Goal: Task Accomplishment & Management: Complete application form

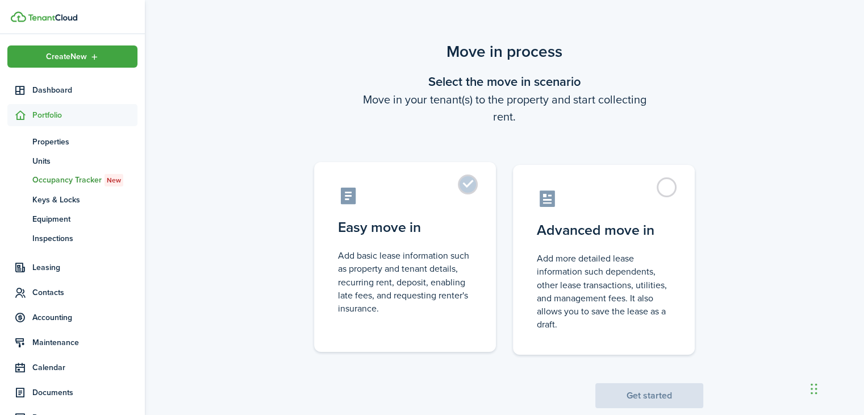
click at [477, 185] on label "Easy move in Add basic lease information such as property and tenant details, r…" at bounding box center [405, 257] width 182 height 190
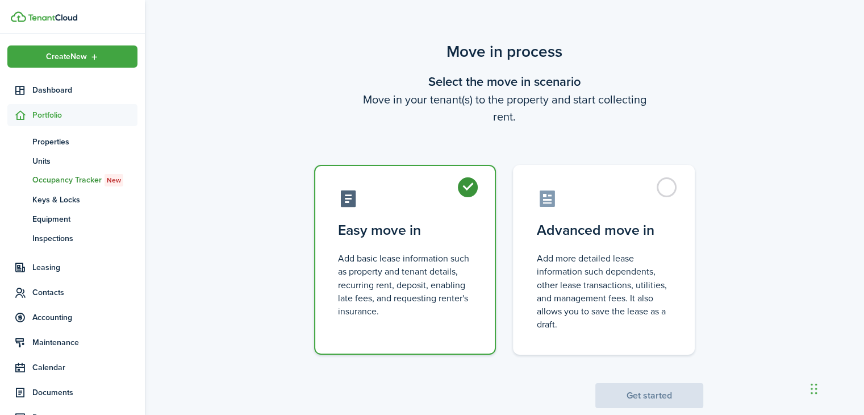
radio input "true"
click at [644, 392] on button "Get started" at bounding box center [649, 395] width 108 height 25
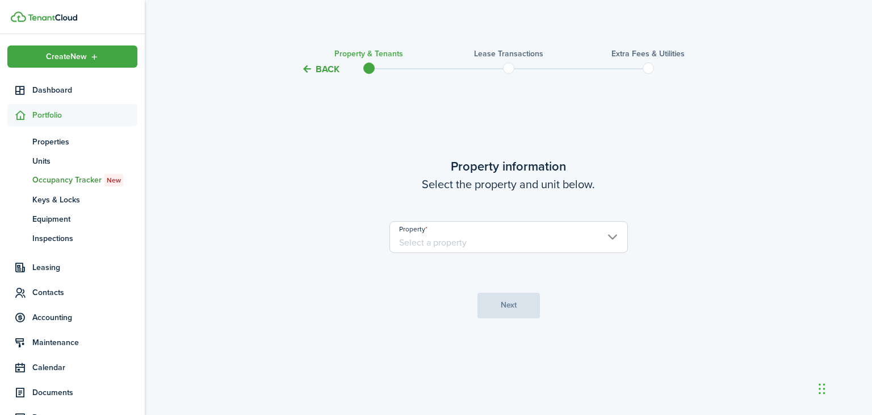
click at [513, 233] on input "Property" at bounding box center [509, 237] width 239 height 32
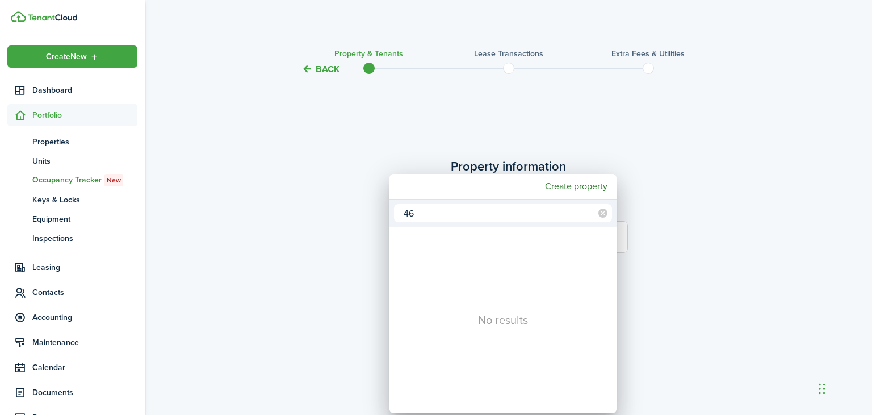
type input "4"
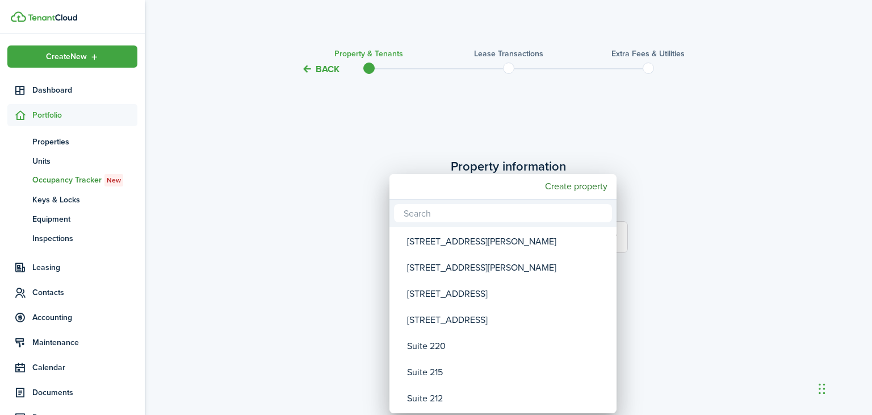
click at [491, 188] on div "Create property" at bounding box center [503, 187] width 227 height 26
click at [473, 207] on input "text" at bounding box center [503, 213] width 218 height 18
type input "sch"
click at [64, 143] on div at bounding box center [436, 207] width 1054 height 596
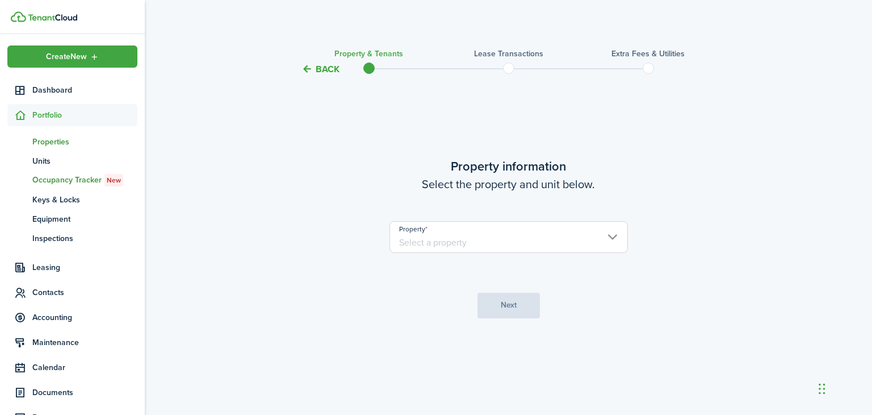
click at [64, 139] on span "Properties" at bounding box center [84, 142] width 105 height 12
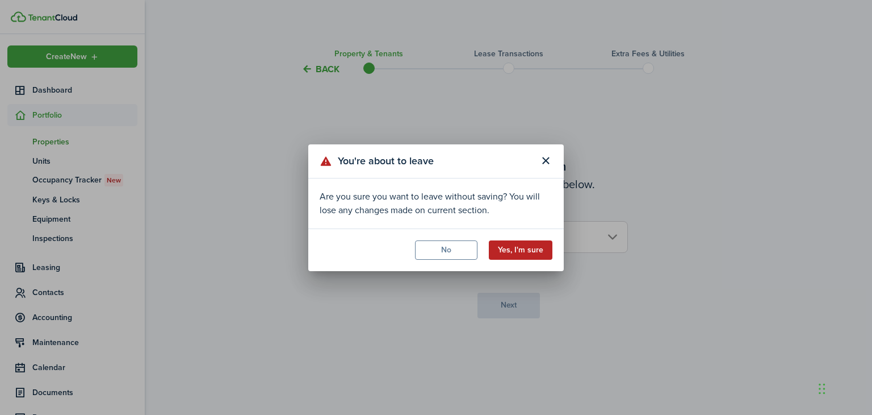
click at [504, 244] on button "Yes, I'm sure" at bounding box center [521, 249] width 64 height 19
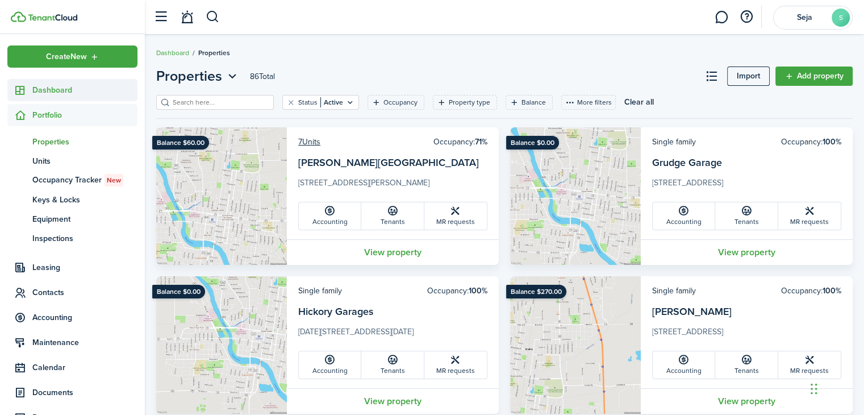
click at [57, 80] on link "Dashboard" at bounding box center [72, 90] width 130 height 22
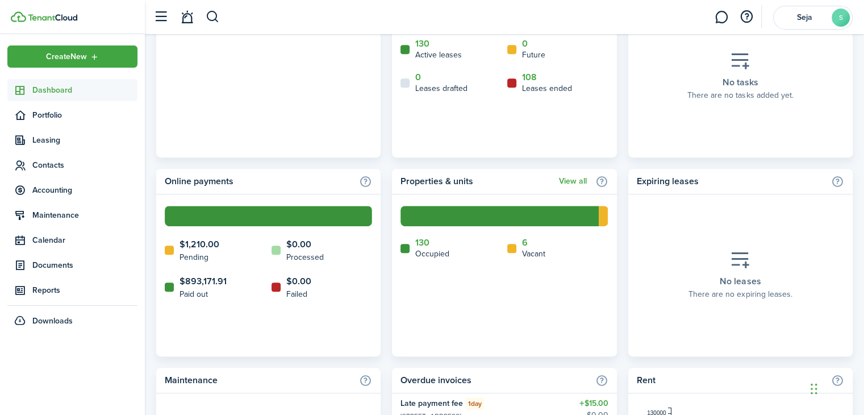
scroll to position [723, 0]
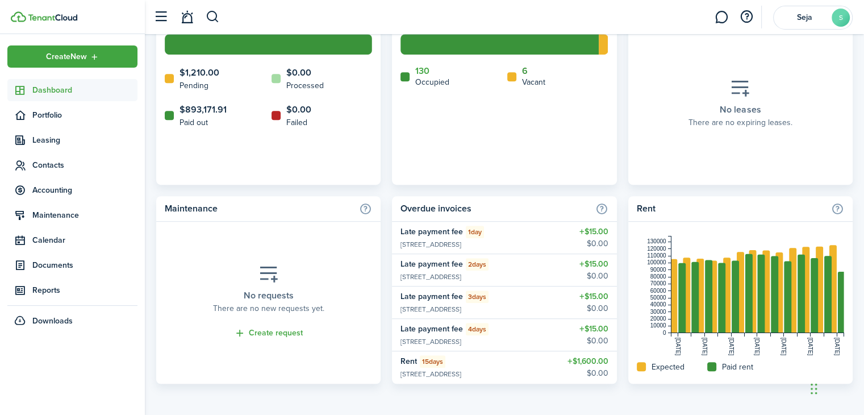
click at [524, 71] on link "6" at bounding box center [525, 71] width 6 height 10
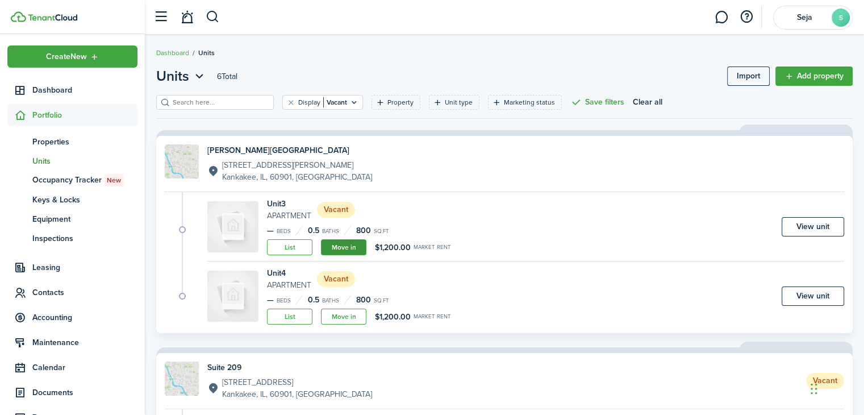
click at [345, 244] on link "Move in" at bounding box center [343, 247] width 45 height 16
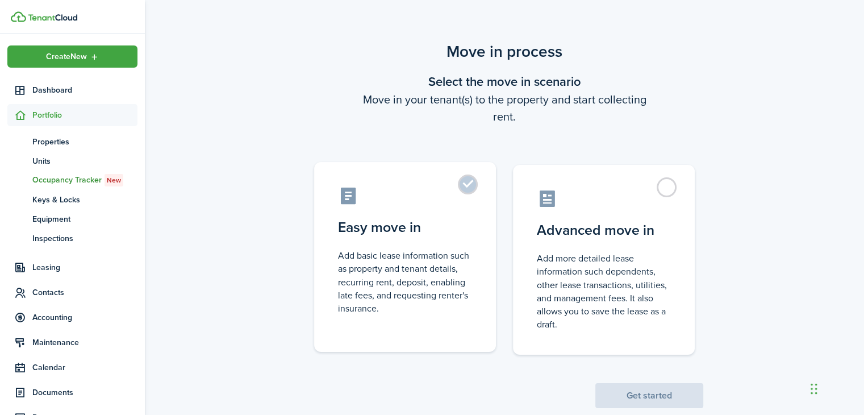
click at [471, 182] on label "Easy move in Add basic lease information such as property and tenant details, r…" at bounding box center [405, 257] width 182 height 190
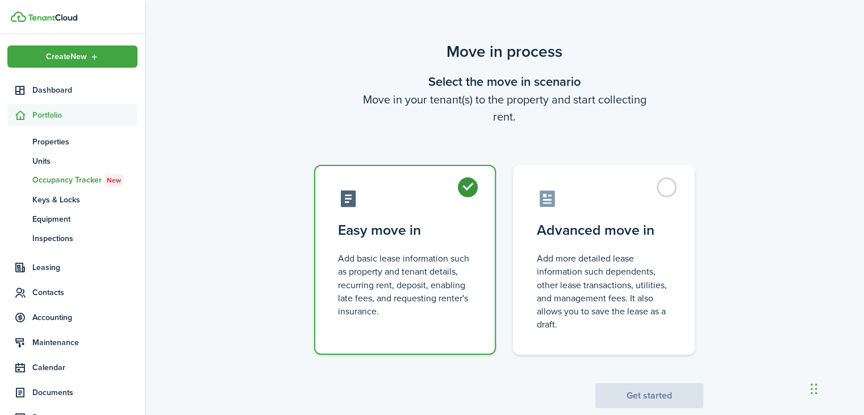
radio input "true"
click at [611, 383] on button "Get started" at bounding box center [649, 395] width 108 height 25
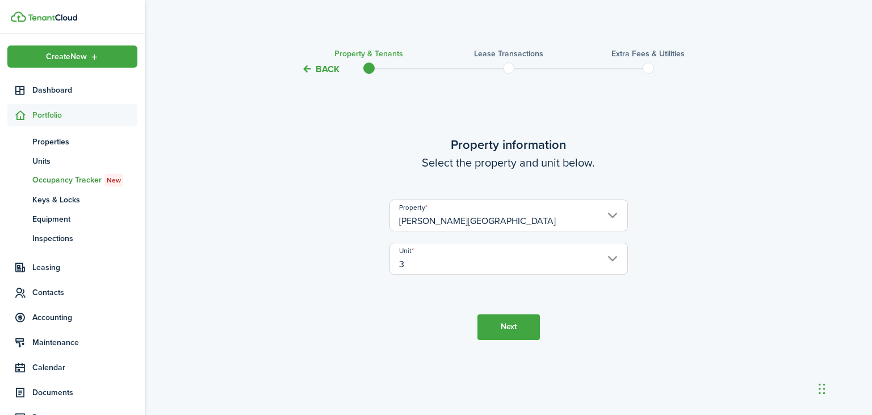
click at [497, 325] on button "Next" at bounding box center [509, 327] width 62 height 26
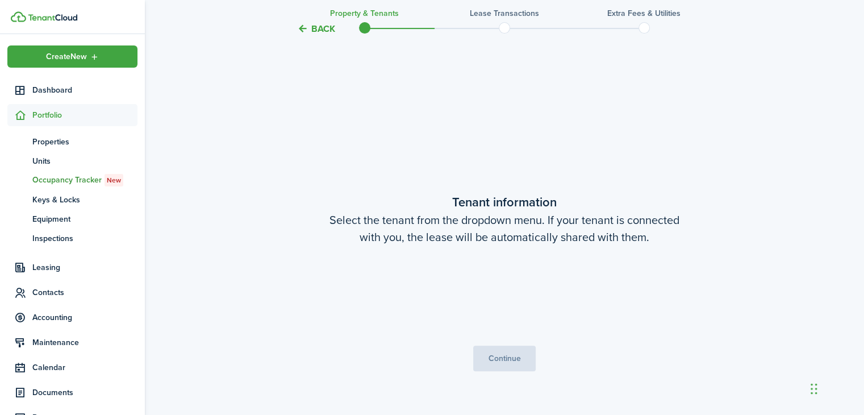
scroll to position [339, 0]
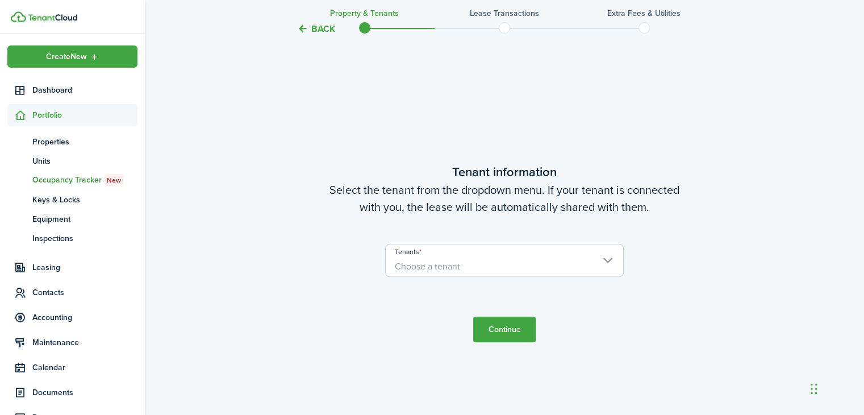
click at [483, 269] on span "Choose a tenant" at bounding box center [504, 266] width 237 height 19
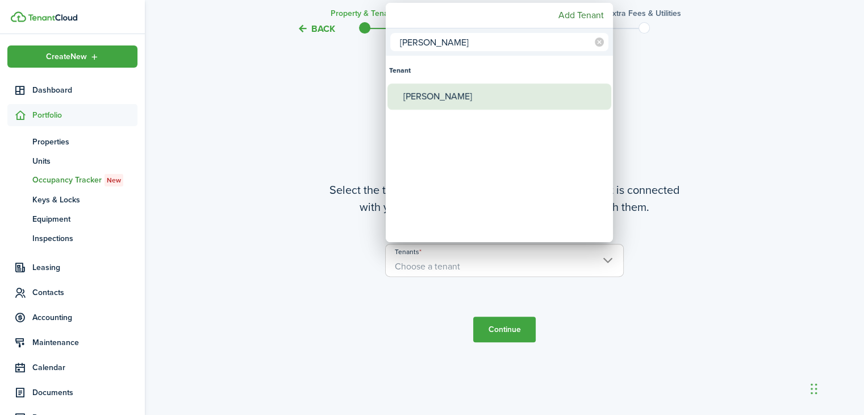
type input "[PERSON_NAME]"
click at [469, 99] on div "[PERSON_NAME]" at bounding box center [503, 96] width 201 height 26
type input "[PERSON_NAME]"
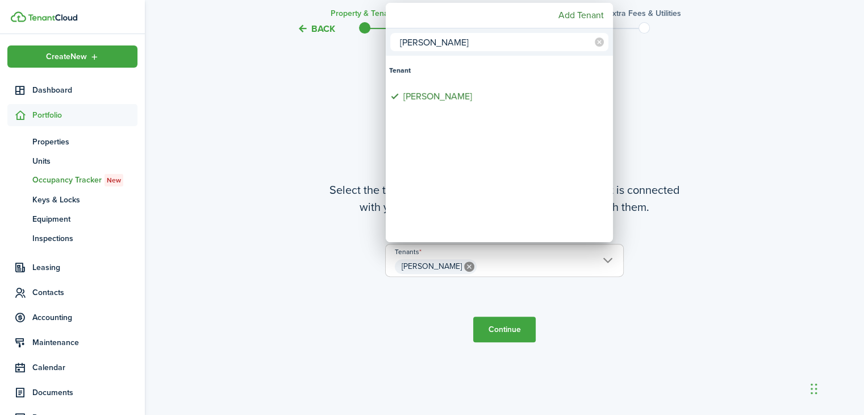
click at [504, 327] on div at bounding box center [432, 207] width 1046 height 596
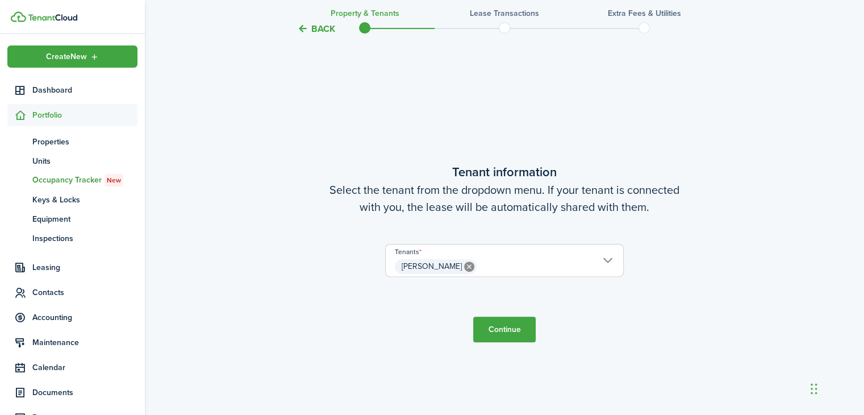
click at [532, 333] on button "Continue" at bounding box center [504, 329] width 62 height 26
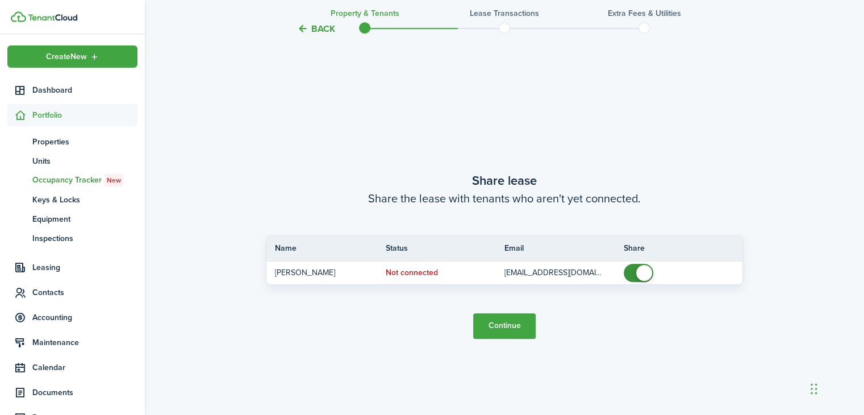
scroll to position [753, 0]
click at [504, 330] on button "Continue" at bounding box center [504, 324] width 62 height 26
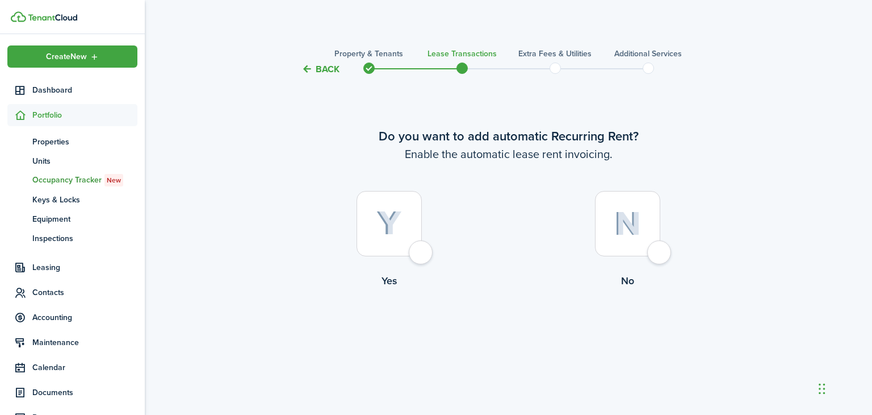
click at [422, 256] on div at bounding box center [389, 223] width 65 height 65
radio input "true"
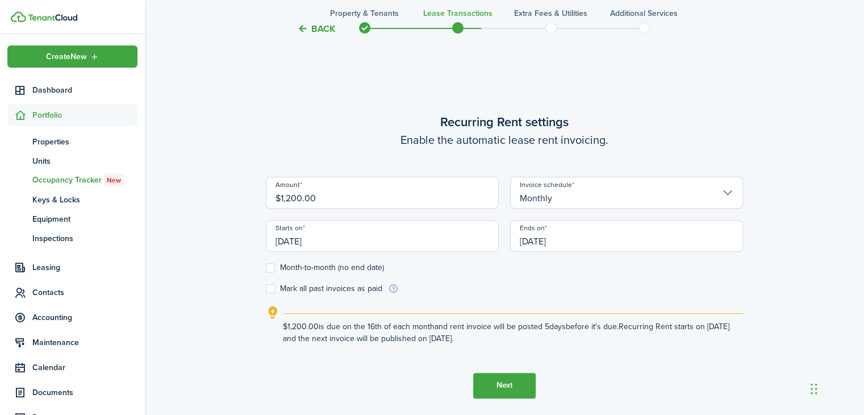
scroll to position [339, 0]
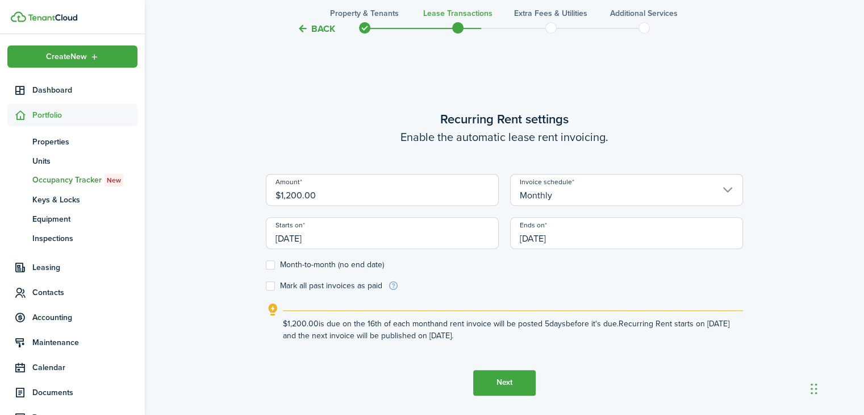
click at [370, 194] on input "$1,200.00" at bounding box center [382, 190] width 233 height 32
click at [390, 237] on input "[DATE]" at bounding box center [382, 233] width 233 height 32
type input "$850.00"
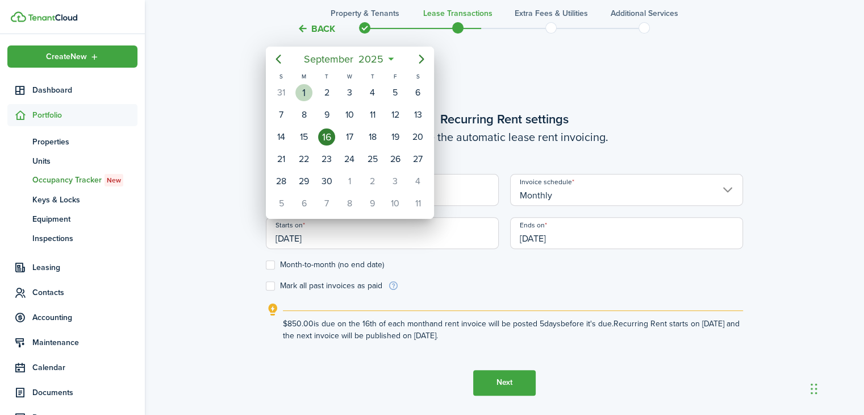
click at [304, 87] on div "1" at bounding box center [303, 92] width 17 height 17
type input "[DATE]"
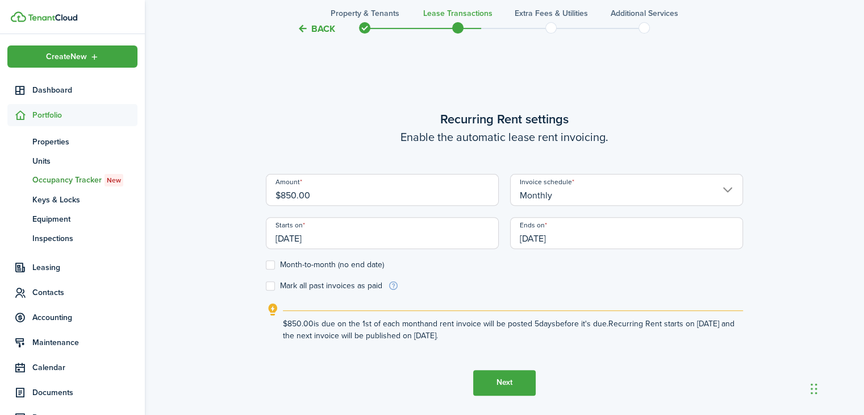
click at [586, 237] on input "[DATE]" at bounding box center [626, 233] width 233 height 32
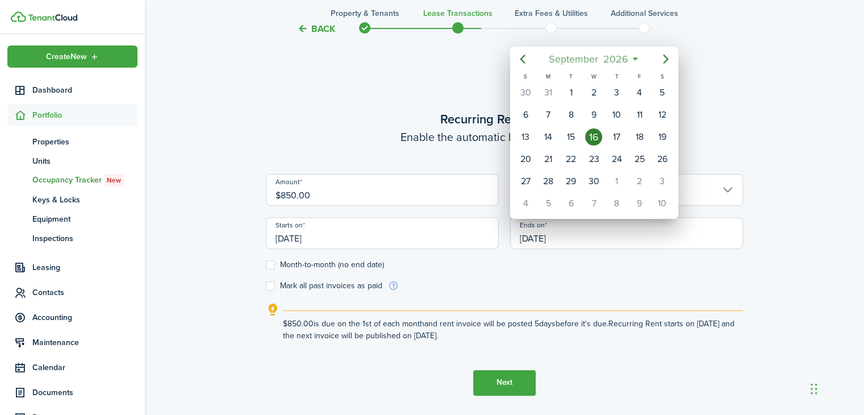
click at [634, 60] on mbsc-button "[DATE]" at bounding box center [588, 59] width 94 height 20
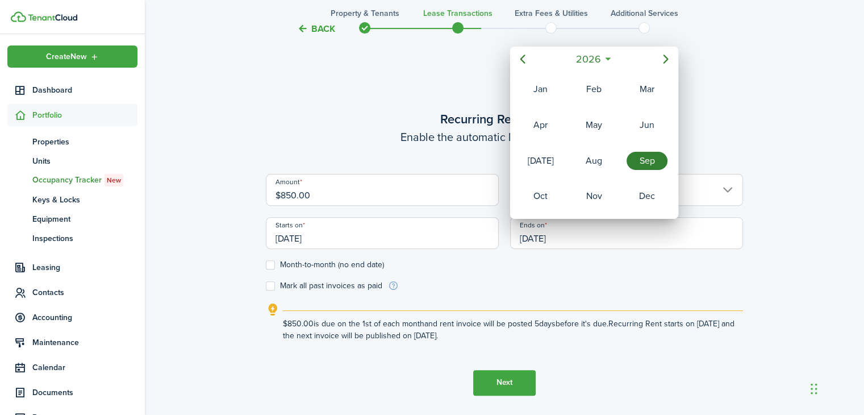
click at [612, 62] on icon at bounding box center [608, 58] width 12 height 11
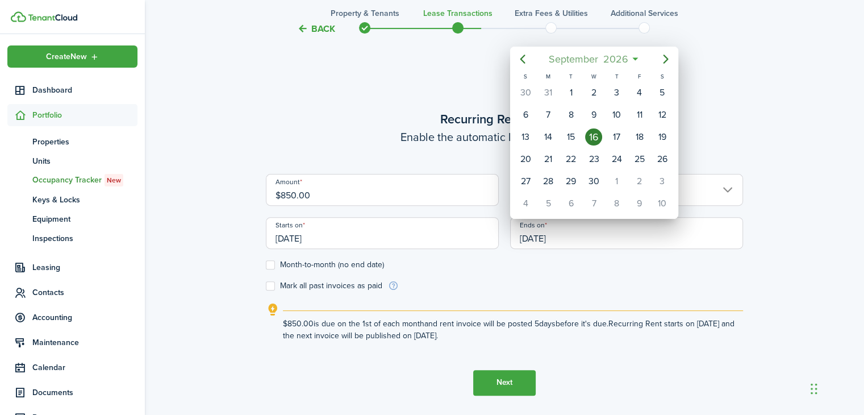
click at [632, 55] on mbsc-button "[DATE]" at bounding box center [588, 59] width 94 height 20
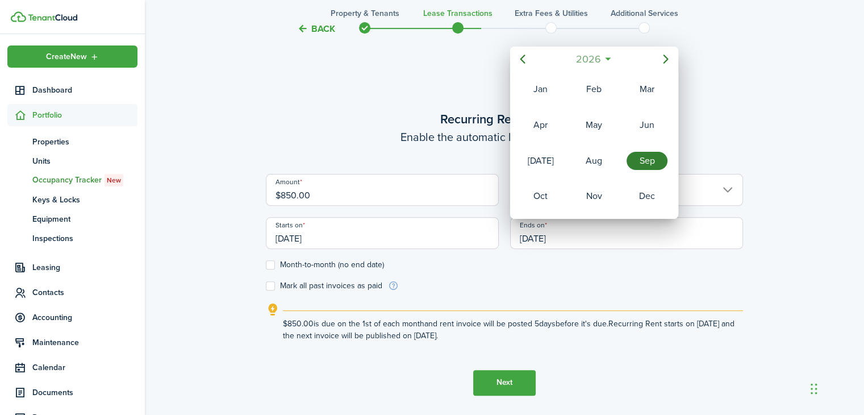
click at [607, 56] on mbsc-button "2026" at bounding box center [588, 59] width 39 height 20
click at [550, 193] on div "2027" at bounding box center [540, 196] width 41 height 18
click at [651, 162] on div "Sep" at bounding box center [647, 161] width 41 height 18
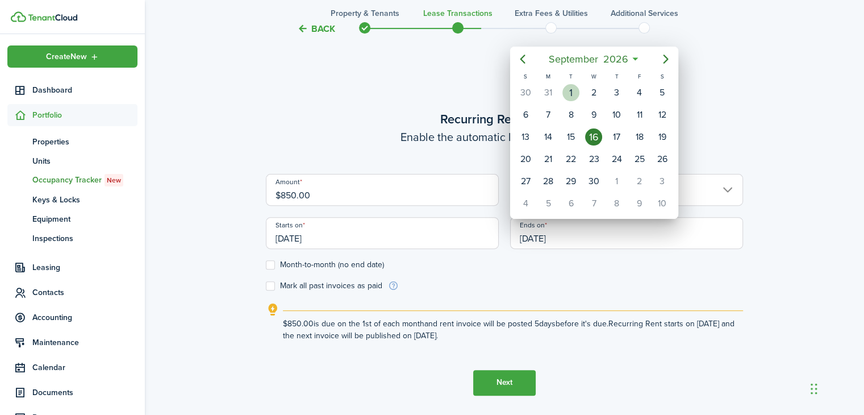
drag, startPoint x: 560, startPoint y: 91, endPoint x: 563, endPoint y: 99, distance: 8.4
click at [560, 91] on div "[DATE]" at bounding box center [570, 93] width 23 height 22
type input "[DATE]"
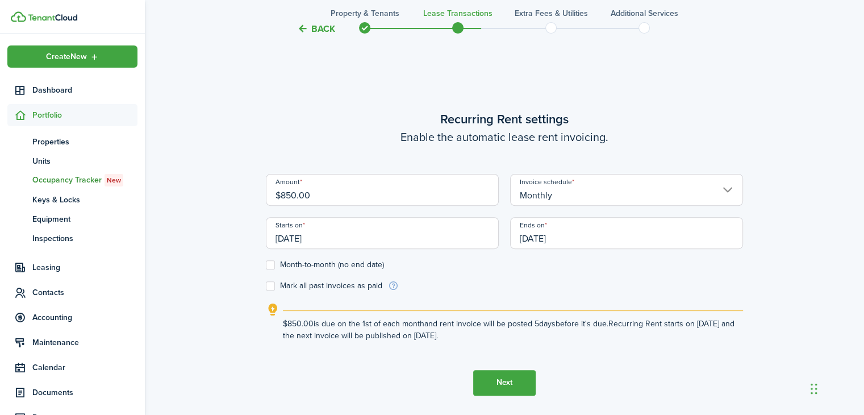
click at [502, 385] on button "Next" at bounding box center [504, 383] width 62 height 26
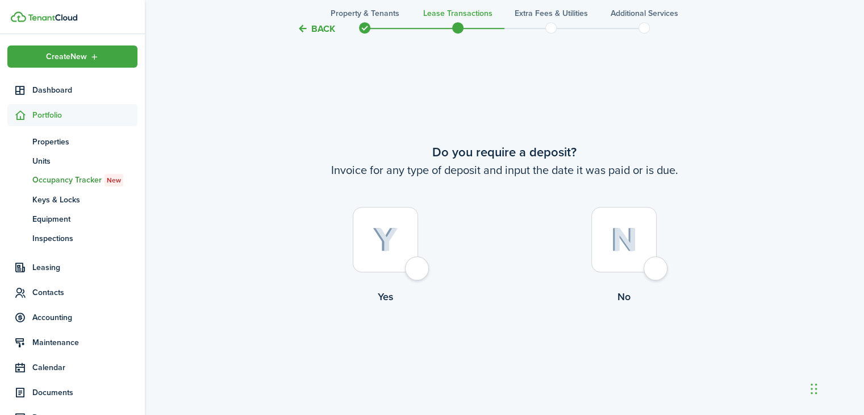
scroll to position [753, 0]
click at [418, 270] on div at bounding box center [385, 238] width 65 height 65
radio input "true"
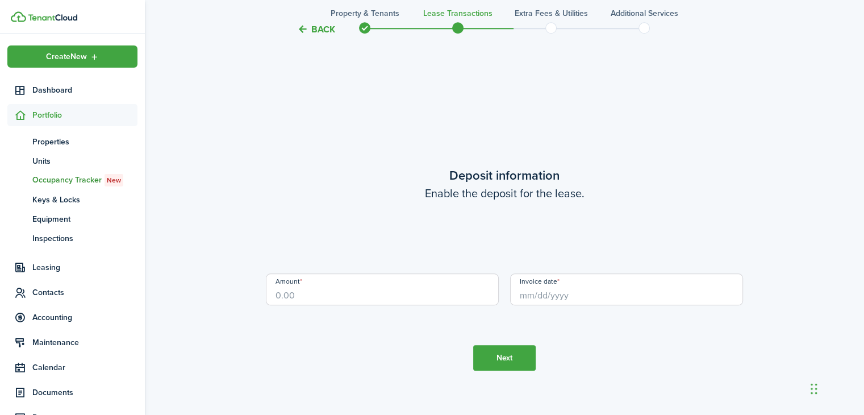
scroll to position [1167, 0]
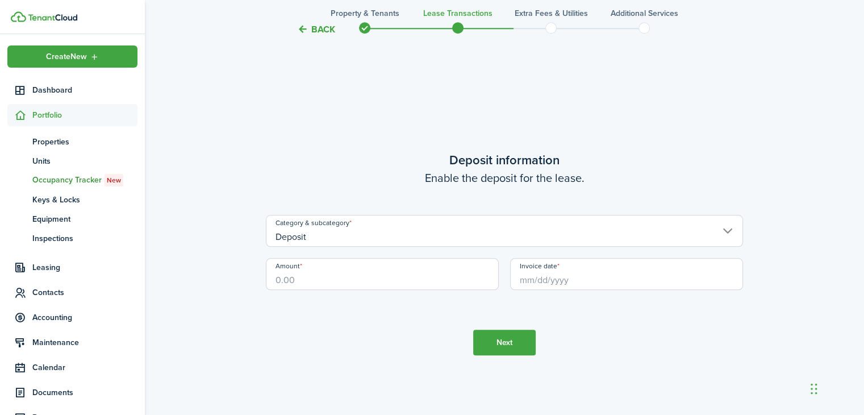
click at [366, 275] on input "Amount" at bounding box center [382, 274] width 233 height 32
click at [566, 278] on input "Invoice date" at bounding box center [626, 274] width 233 height 32
type input "$850.00"
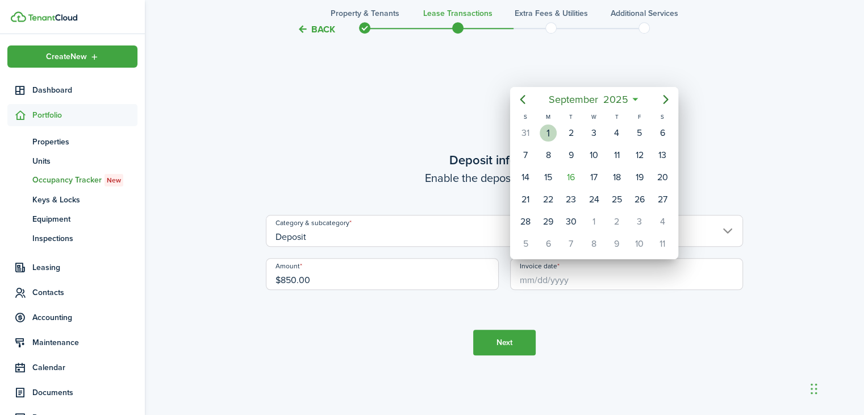
click at [545, 132] on div "1" at bounding box center [548, 132] width 17 height 17
type input "[DATE]"
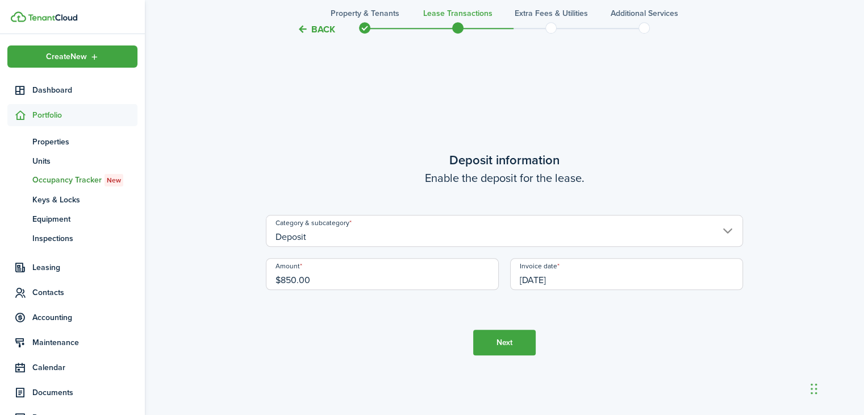
click at [519, 348] on button "Next" at bounding box center [504, 342] width 62 height 26
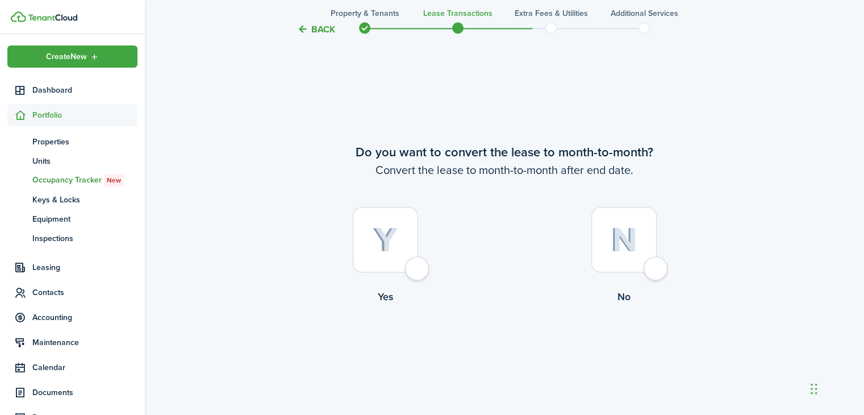
scroll to position [1581, 0]
click at [408, 261] on div at bounding box center [385, 239] width 65 height 65
radio input "true"
click at [514, 346] on button "Continue" at bounding box center [504, 352] width 62 height 26
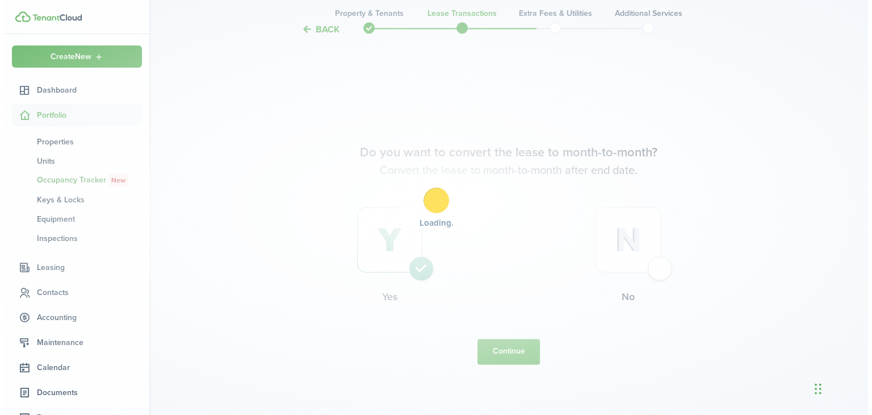
scroll to position [0, 0]
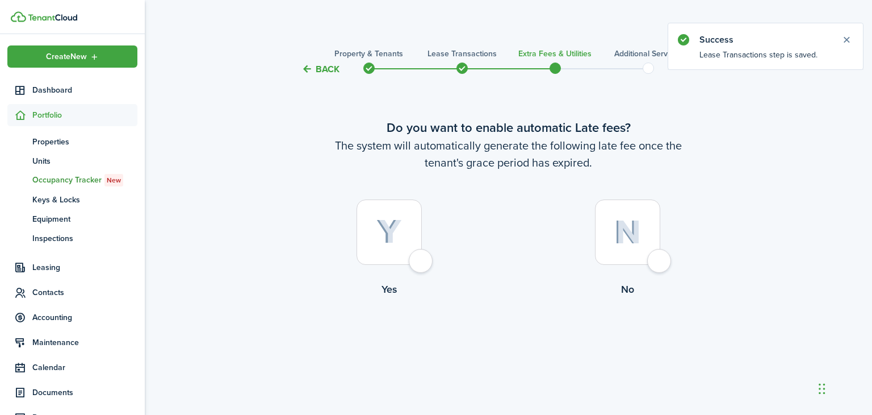
click at [422, 260] on div at bounding box center [389, 231] width 65 height 65
radio input "true"
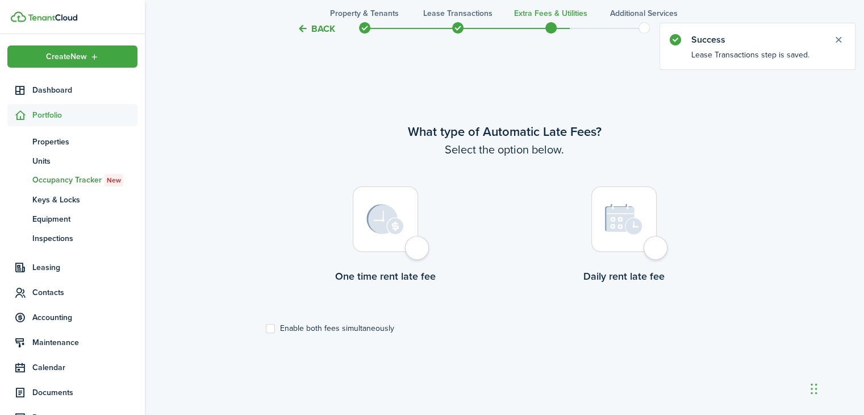
scroll to position [339, 0]
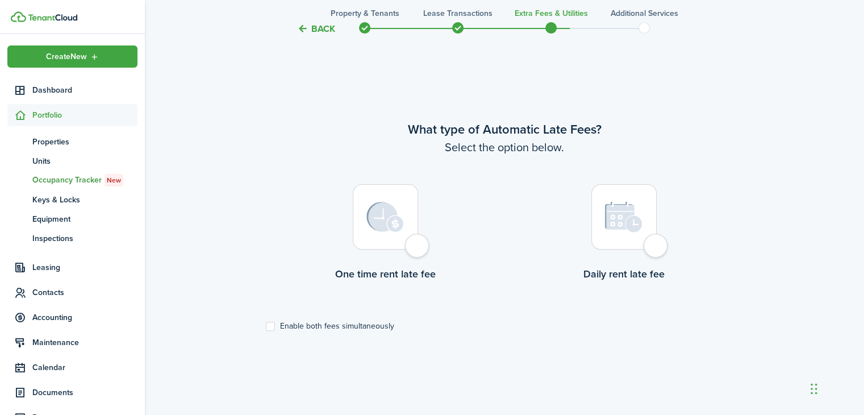
click at [418, 249] on div at bounding box center [385, 216] width 65 height 65
radio input "true"
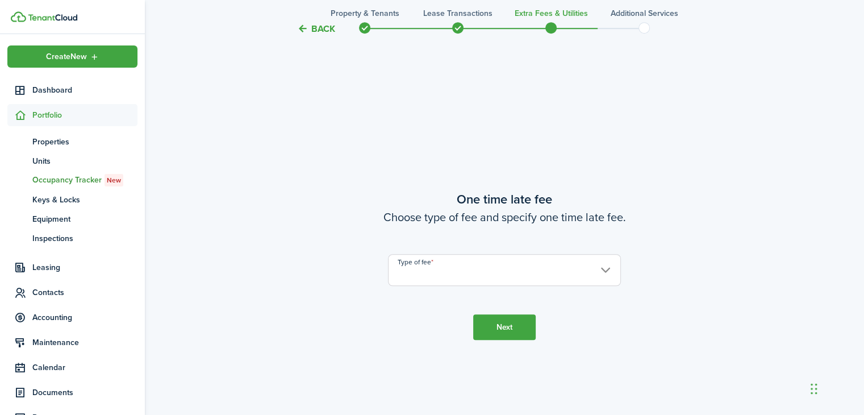
scroll to position [753, 0]
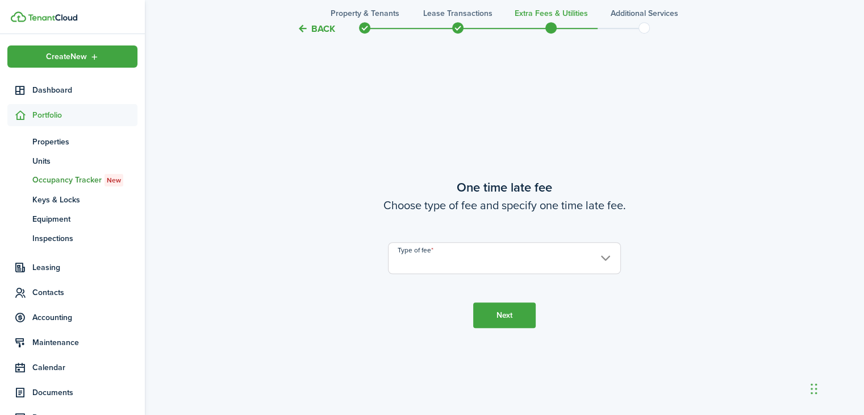
click at [600, 260] on input "Type of fee" at bounding box center [504, 258] width 233 height 32
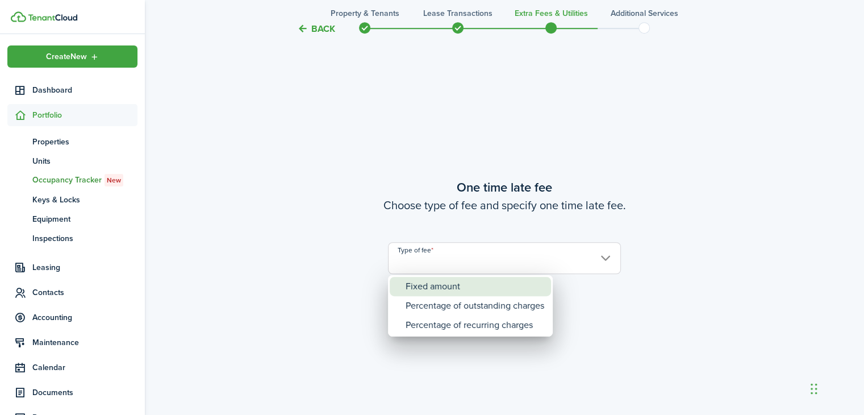
click at [521, 290] on div "Fixed amount" at bounding box center [475, 286] width 139 height 19
type input "Fixed amount"
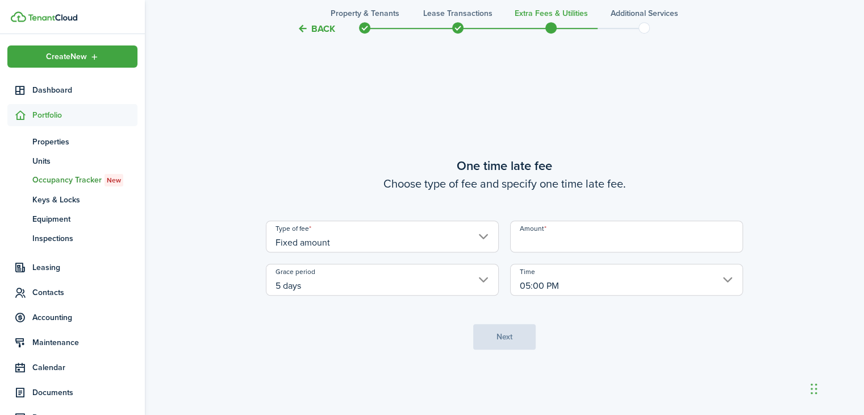
click at [590, 237] on input "Amount" at bounding box center [626, 236] width 233 height 32
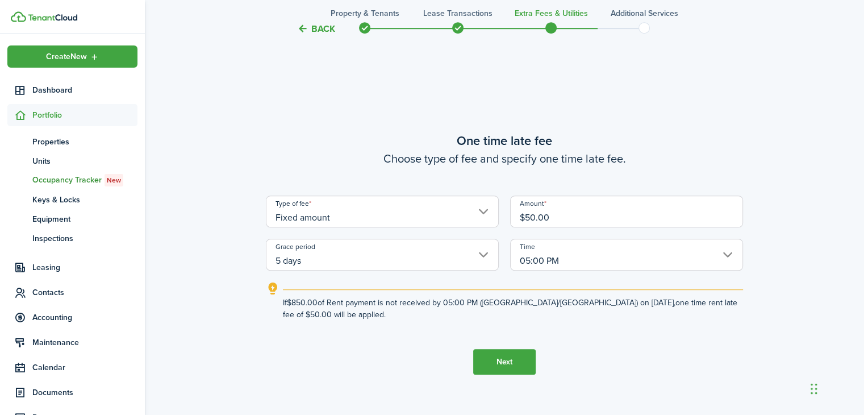
type input "$50.00"
click at [501, 361] on button "Next" at bounding box center [504, 362] width 62 height 26
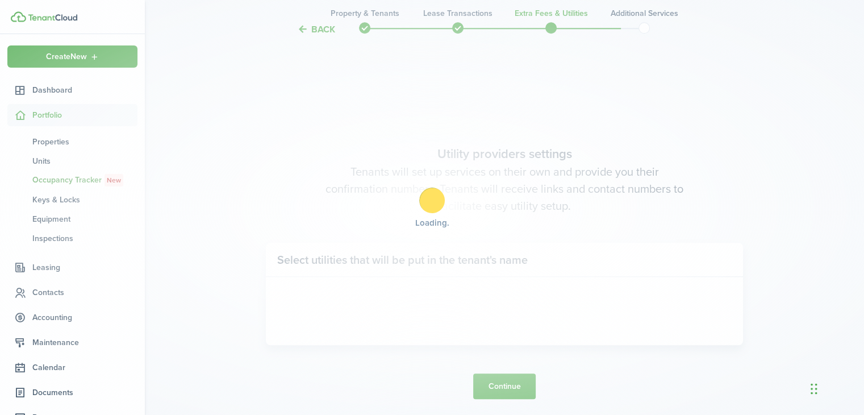
scroll to position [1167, 0]
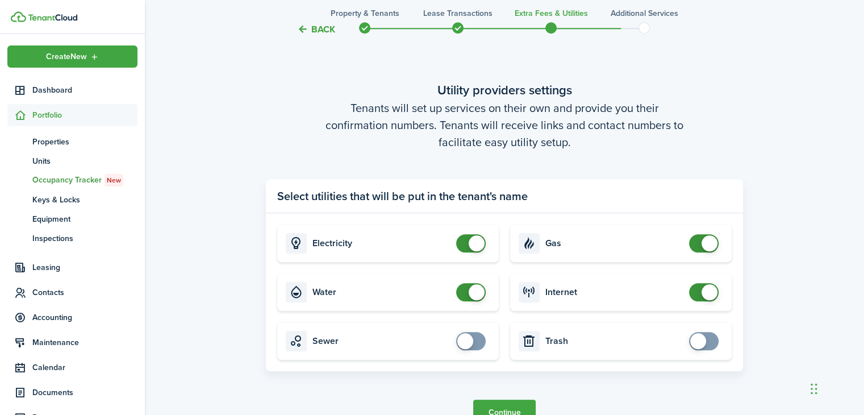
click at [504, 364] on panel-main-body "Electricity Gas Water Internet Sewer Trash" at bounding box center [504, 292] width 477 height 158
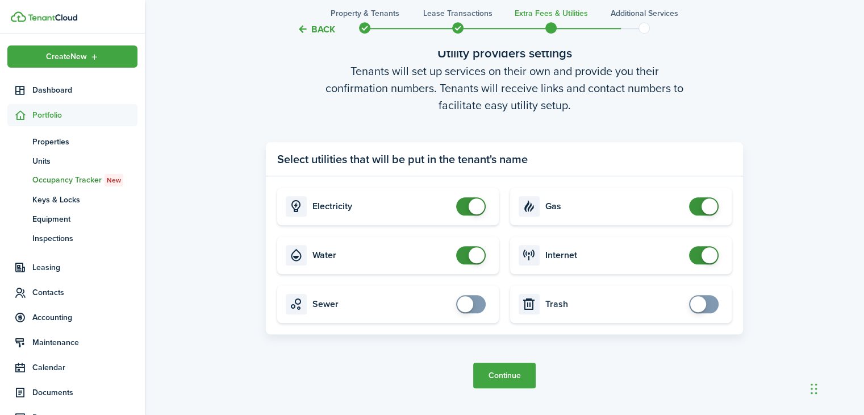
scroll to position [1243, 0]
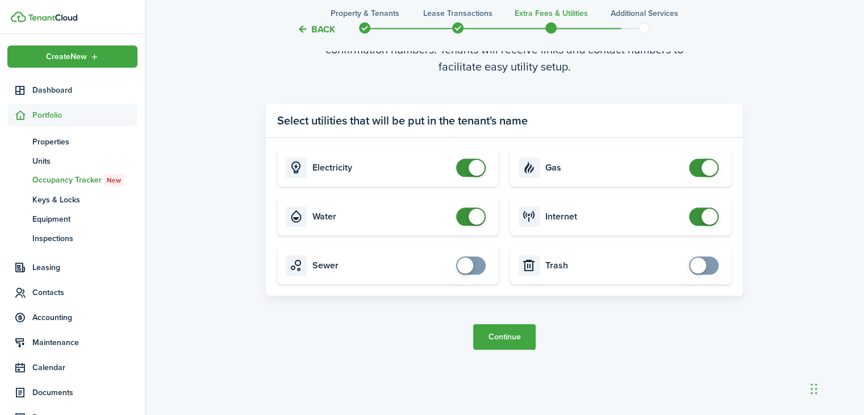
click at [465, 164] on span at bounding box center [470, 167] width 11 height 18
checkbox input "true"
click at [469, 168] on span at bounding box center [465, 168] width 16 height 16
checkbox input "false"
click at [477, 215] on span at bounding box center [477, 216] width 16 height 16
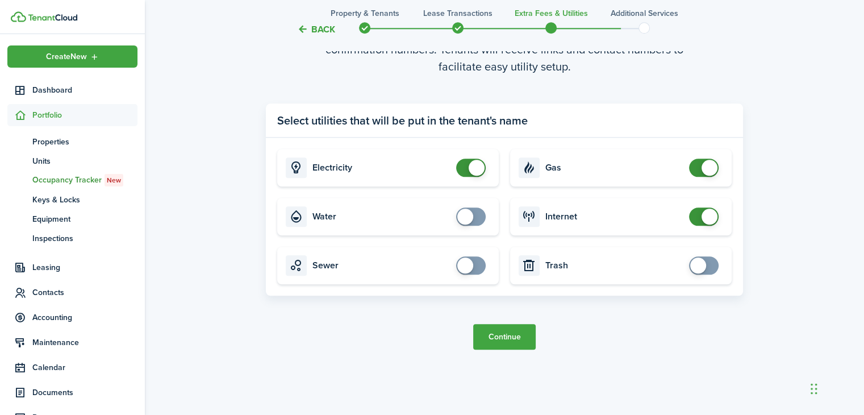
checkbox input "false"
click at [709, 215] on span at bounding box center [709, 216] width 16 height 16
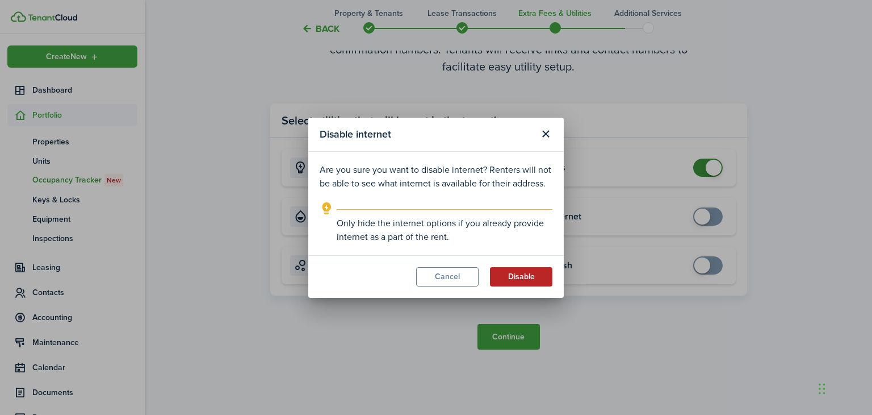
click at [518, 279] on button "Disable" at bounding box center [521, 276] width 62 height 19
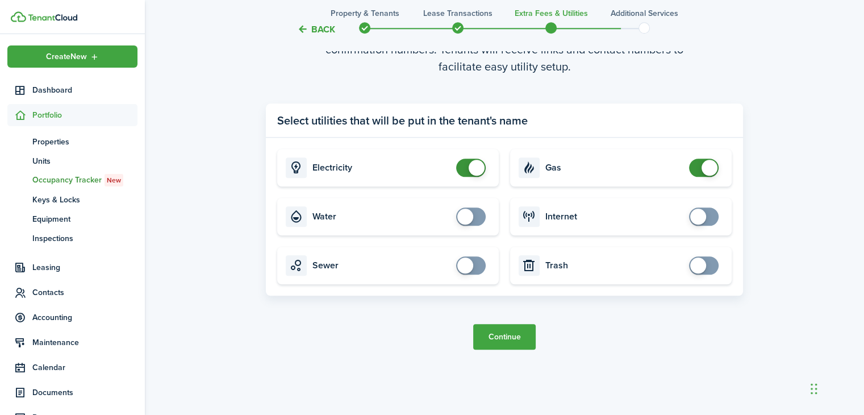
checkbox input "false"
click at [712, 166] on span at bounding box center [709, 168] width 16 height 16
click at [506, 333] on button "Continue" at bounding box center [504, 337] width 62 height 26
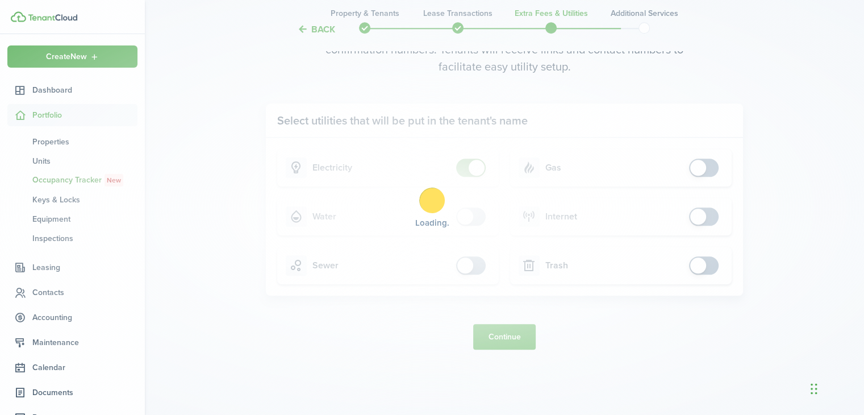
scroll to position [0, 0]
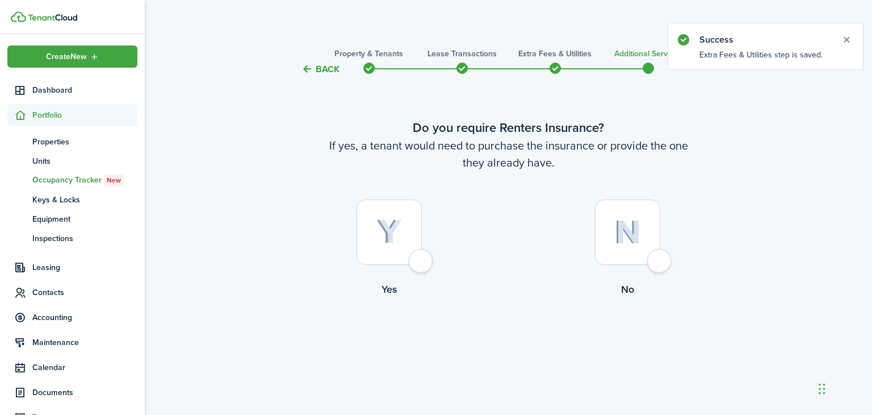
click at [661, 265] on div at bounding box center [627, 231] width 65 height 65
radio input "true"
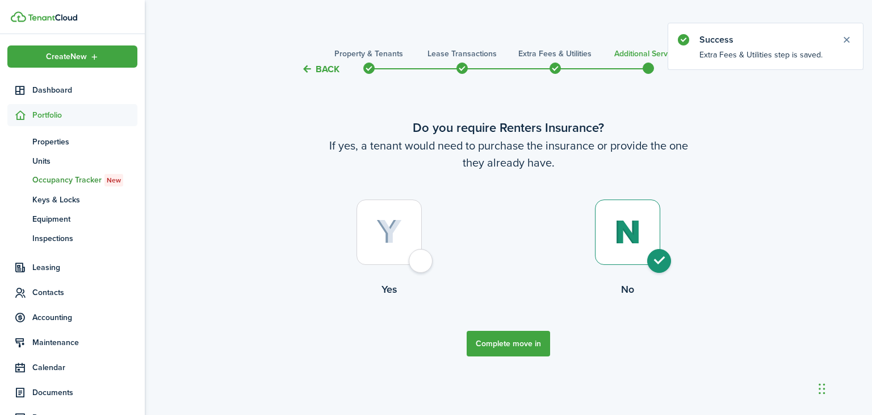
click at [508, 350] on button "Complete move in" at bounding box center [508, 344] width 83 height 26
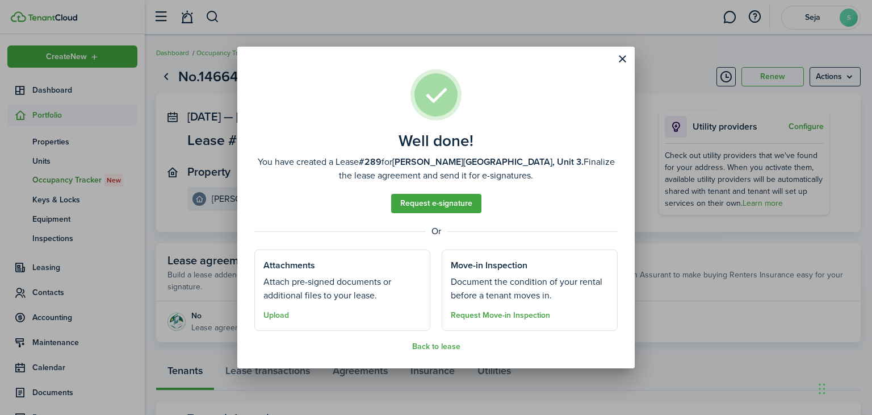
click at [775, 233] on div "Well done! You have created a Lease #289 for [PERSON_NAME][GEOGRAPHIC_DATA], Un…" at bounding box center [436, 207] width 872 height 415
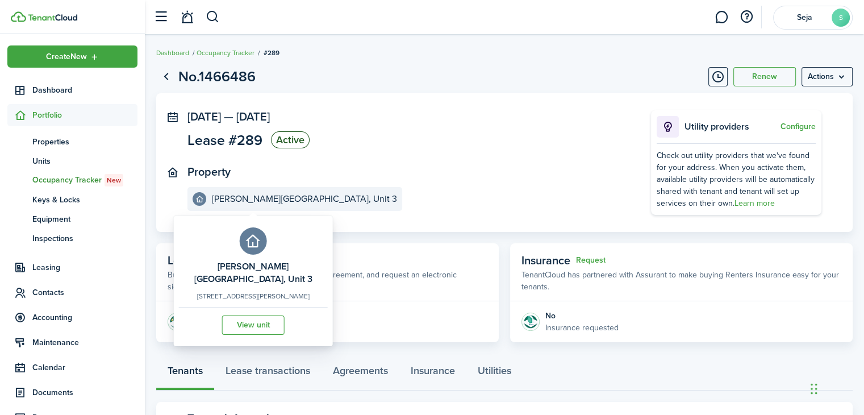
click at [284, 195] on e-details-info-title "[PERSON_NAME][GEOGRAPHIC_DATA], Unit 3" at bounding box center [304, 199] width 185 height 10
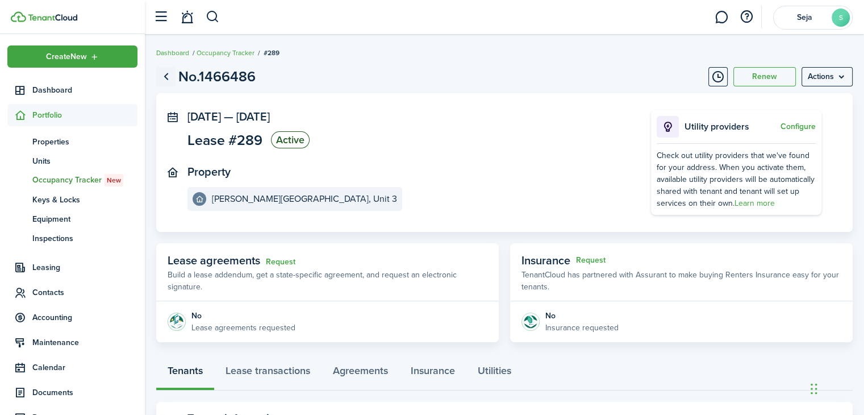
click at [166, 74] on link "Go back" at bounding box center [165, 76] width 19 height 19
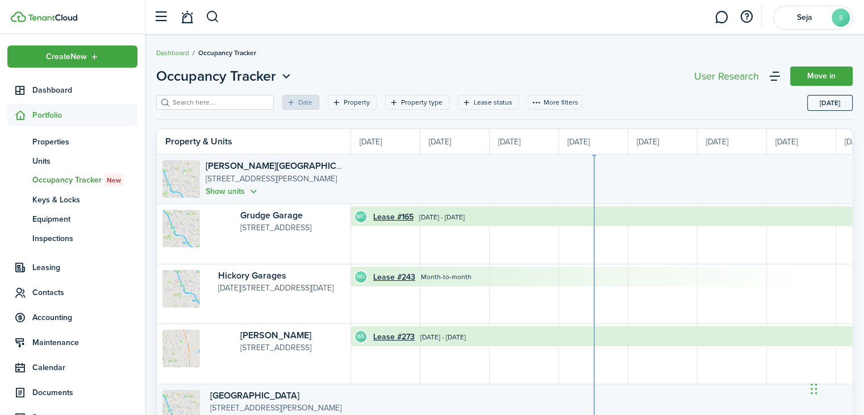
scroll to position [0, 208]
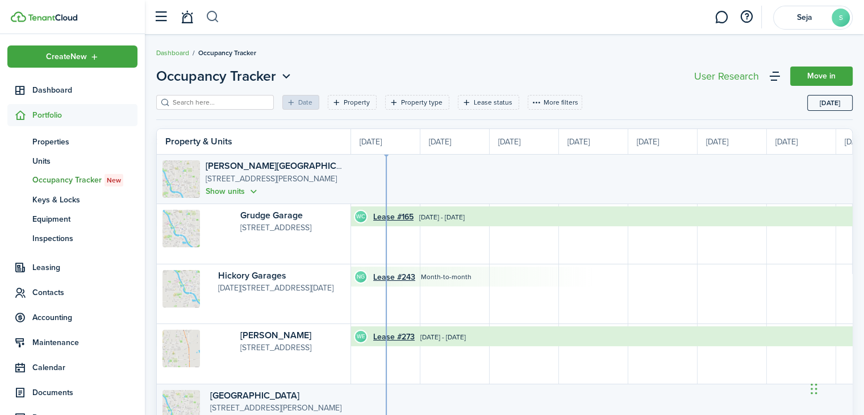
click at [214, 16] on button "button" at bounding box center [213, 16] width 14 height 19
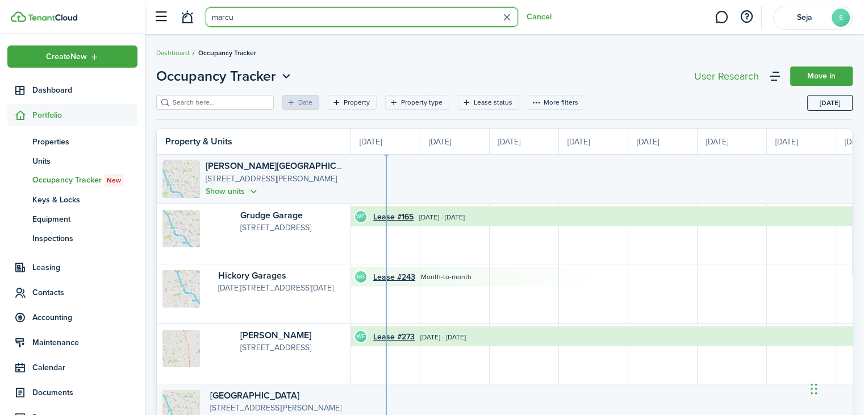
type input "[PERSON_NAME]"
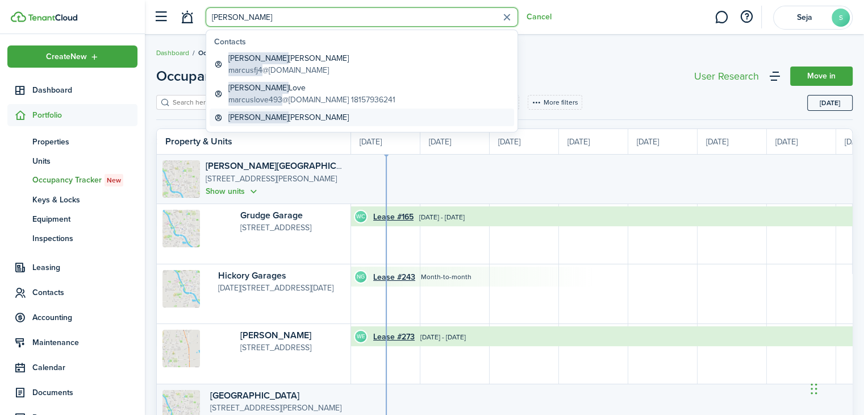
click at [264, 114] on global-search-item-title "[PERSON_NAME]" at bounding box center [288, 117] width 120 height 12
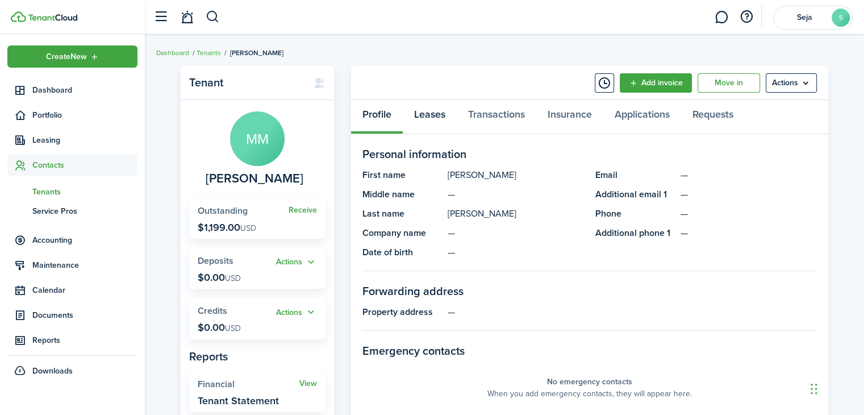
click at [416, 112] on link "Leases" at bounding box center [430, 117] width 54 height 34
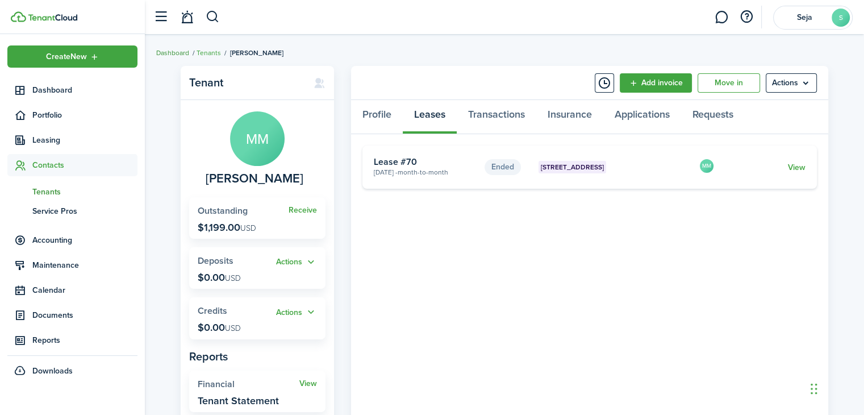
click at [175, 53] on link "Dashboard" at bounding box center [172, 53] width 33 height 10
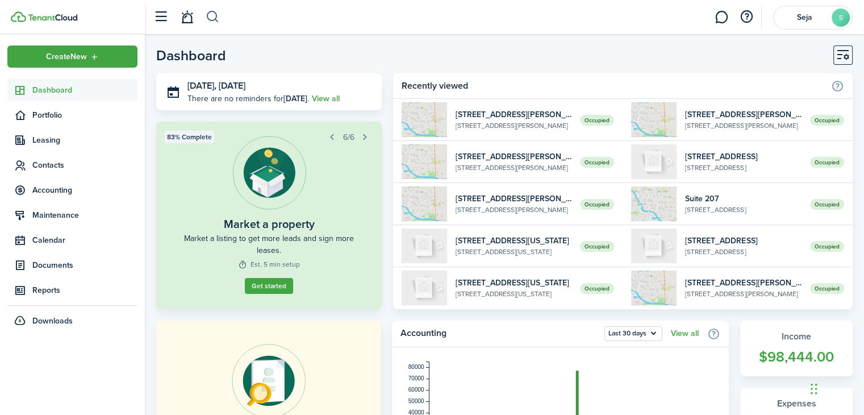
click at [216, 18] on button "button" at bounding box center [213, 16] width 14 height 19
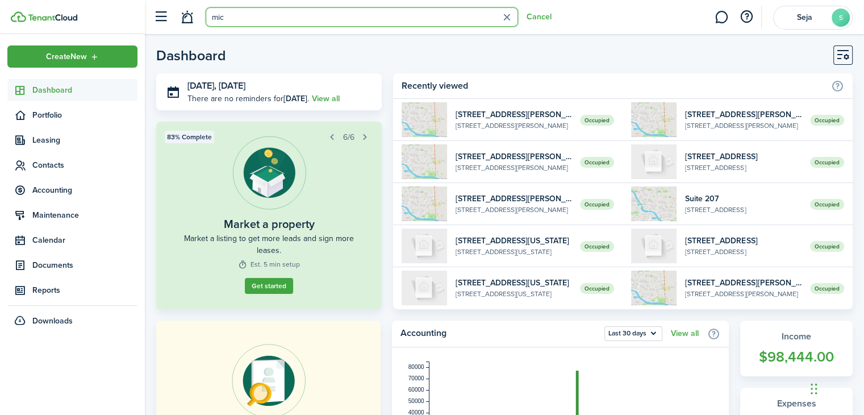
type input "mich"
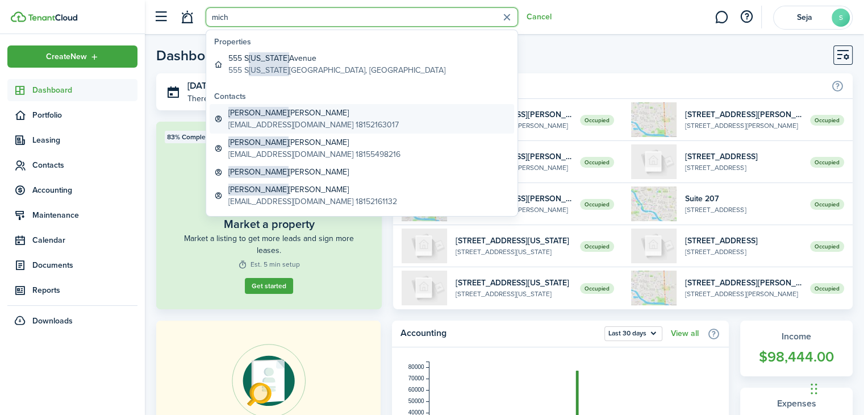
click at [261, 110] on global-search-item-title "[PERSON_NAME]" at bounding box center [313, 113] width 170 height 12
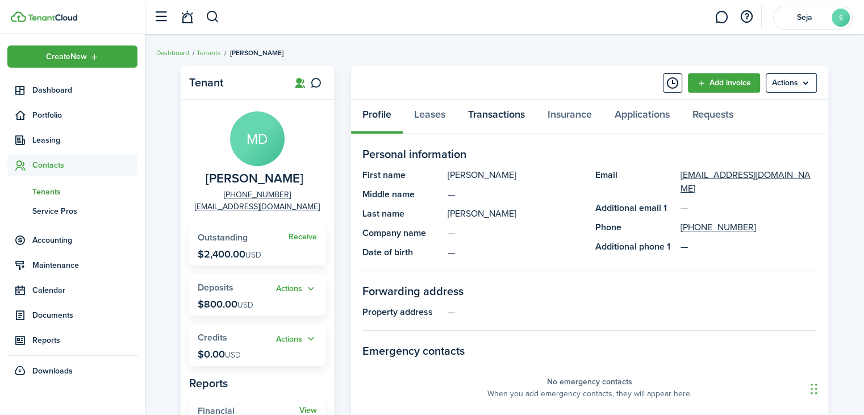
click at [498, 111] on link "Transactions" at bounding box center [497, 117] width 80 height 34
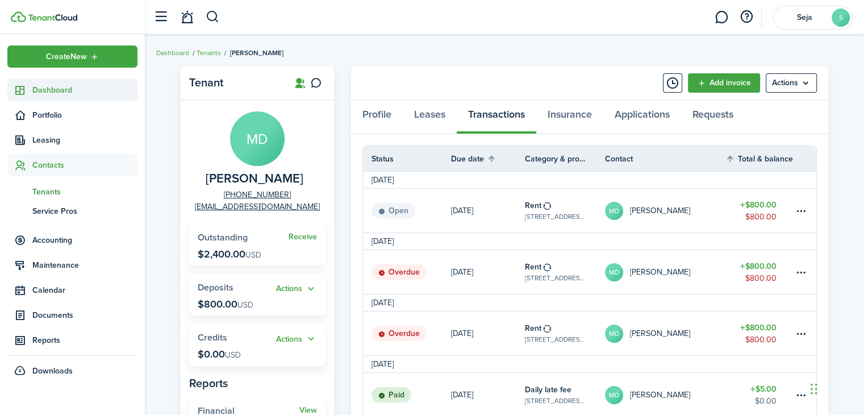
click at [57, 91] on span "Dashboard" at bounding box center [84, 90] width 105 height 12
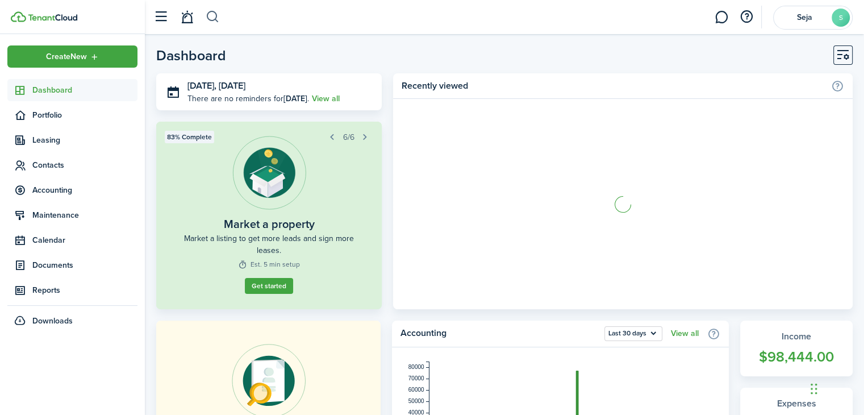
click at [216, 20] on button "button" at bounding box center [213, 16] width 14 height 19
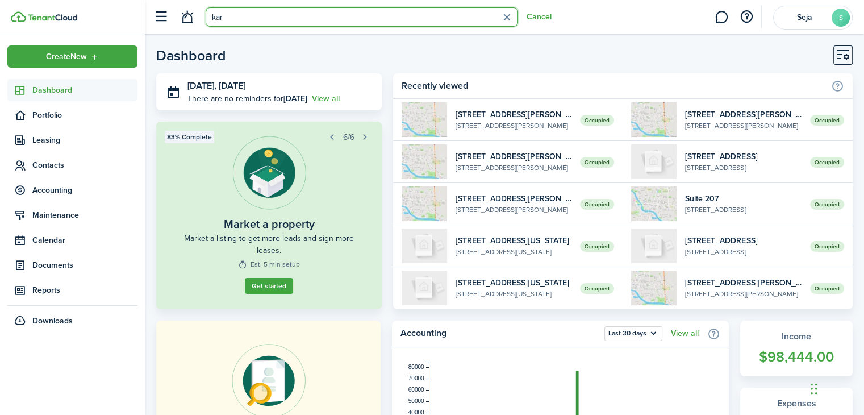
type input "kare"
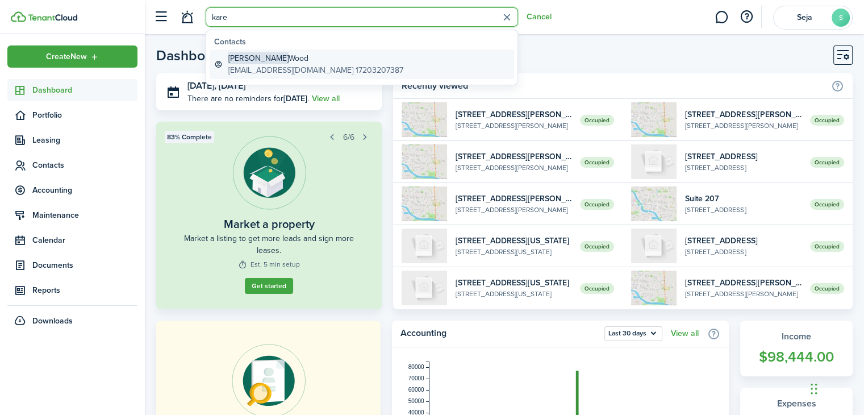
click at [270, 62] on global-search-item-title "[PERSON_NAME]" at bounding box center [315, 58] width 175 height 12
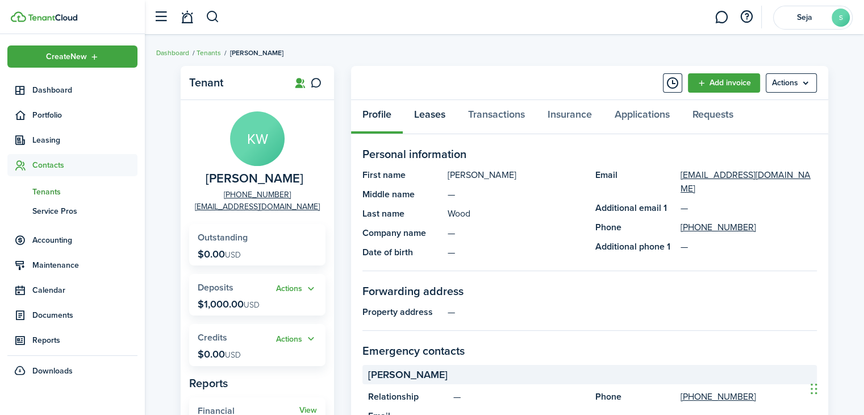
click at [428, 115] on link "Leases" at bounding box center [430, 117] width 54 height 34
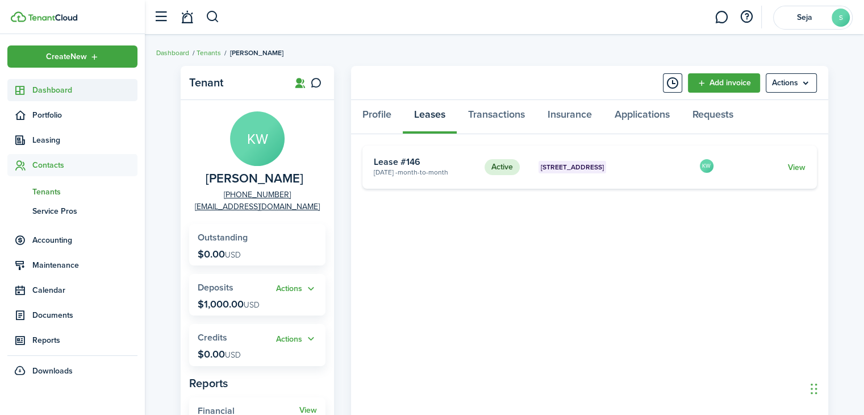
click at [55, 90] on span "Dashboard" at bounding box center [84, 90] width 105 height 12
